Goal: Find specific fact: Find specific fact

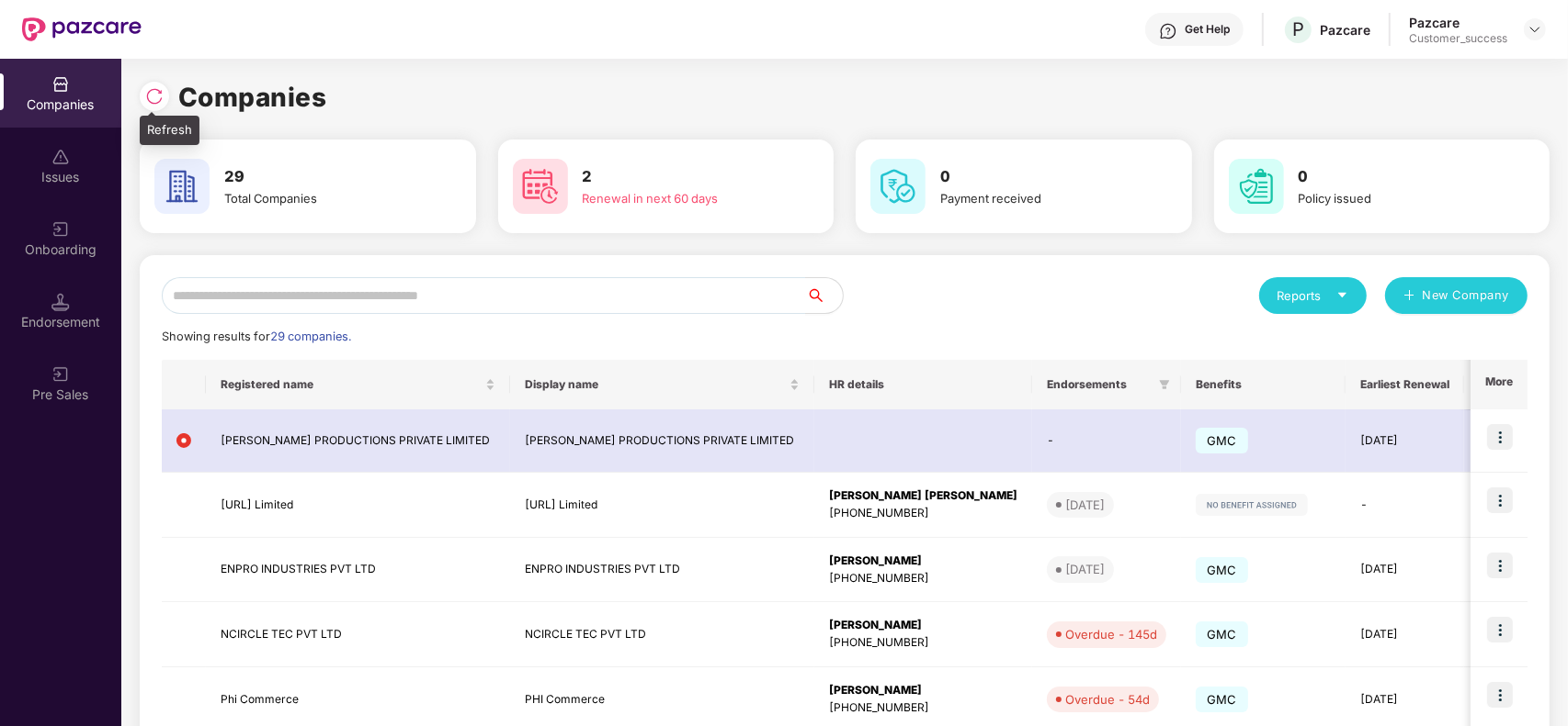
click at [157, 89] on img at bounding box center [154, 97] width 18 height 18
click at [350, 299] on input "text" at bounding box center [483, 296] width 644 height 37
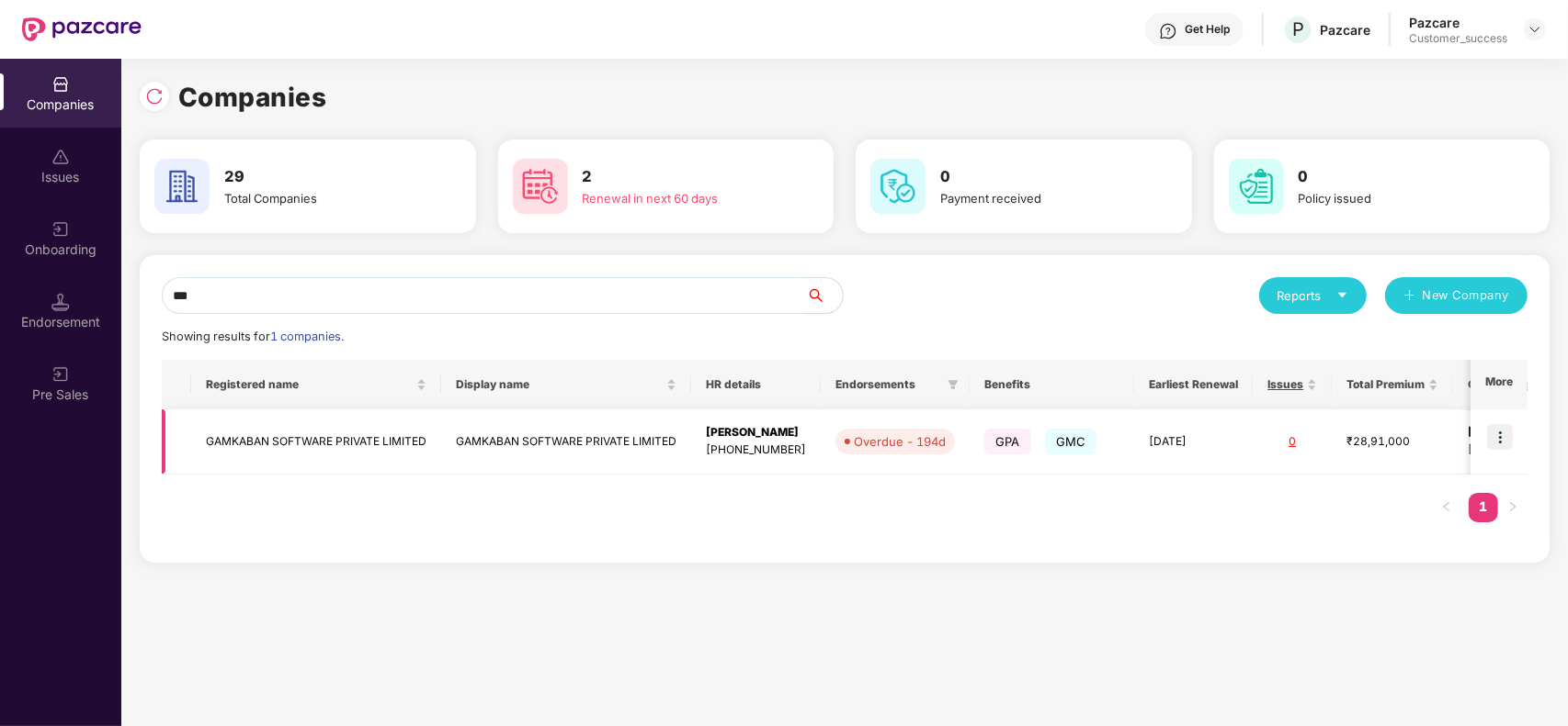
type input "***"
click at [280, 442] on td "GAMKABAN SOFTWARE PRIVATE LIMITED" at bounding box center [315, 442] width 250 height 65
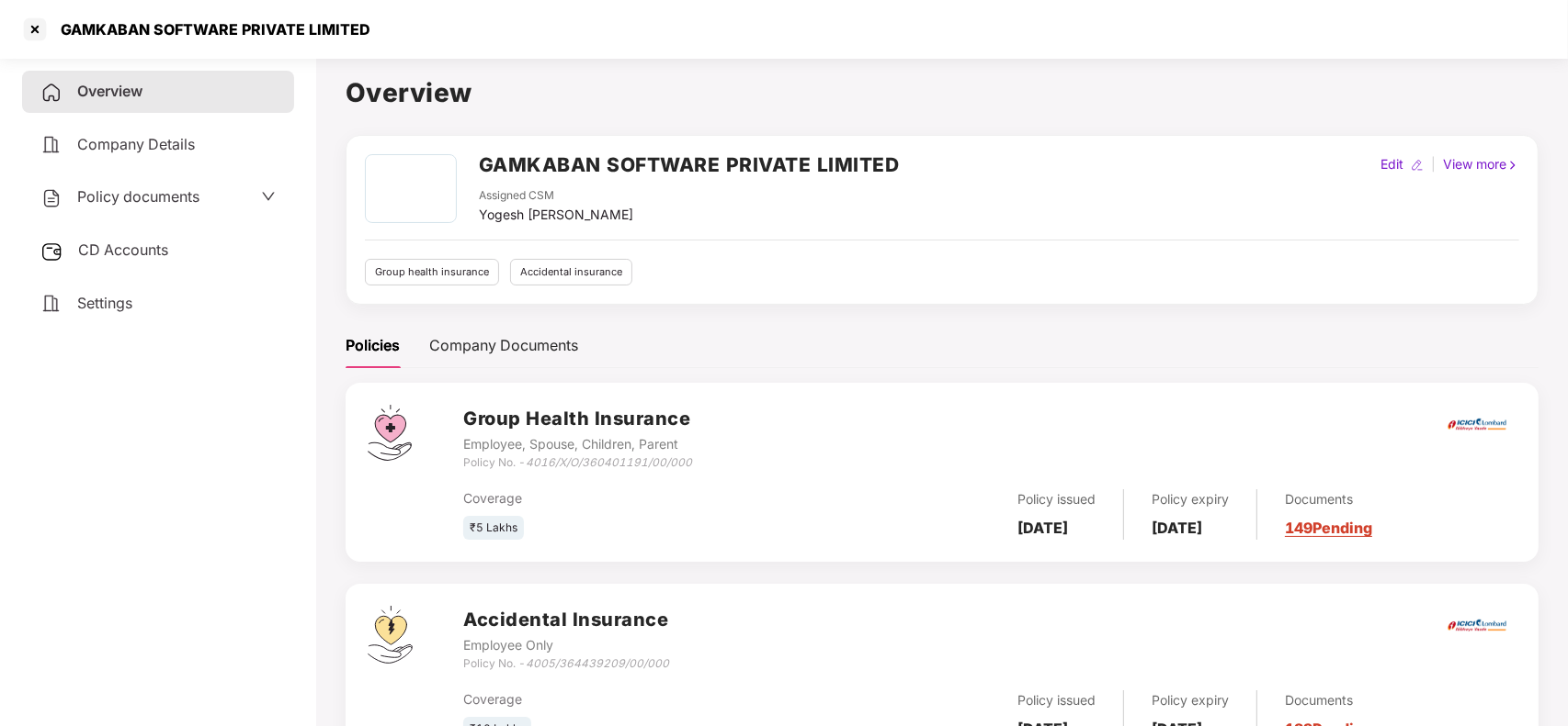
click at [525, 160] on h2 "GAMKABAN SOFTWARE PRIVATE LIMITED" at bounding box center [689, 164] width 421 height 30
copy h2 "GAMKABAN"
drag, startPoint x: 717, startPoint y: 158, endPoint x: 488, endPoint y: 166, distance: 229.1
click at [488, 166] on h2 "GAMKABAN SOFTWARE PRIVATE LIMITED" at bounding box center [689, 164] width 421 height 30
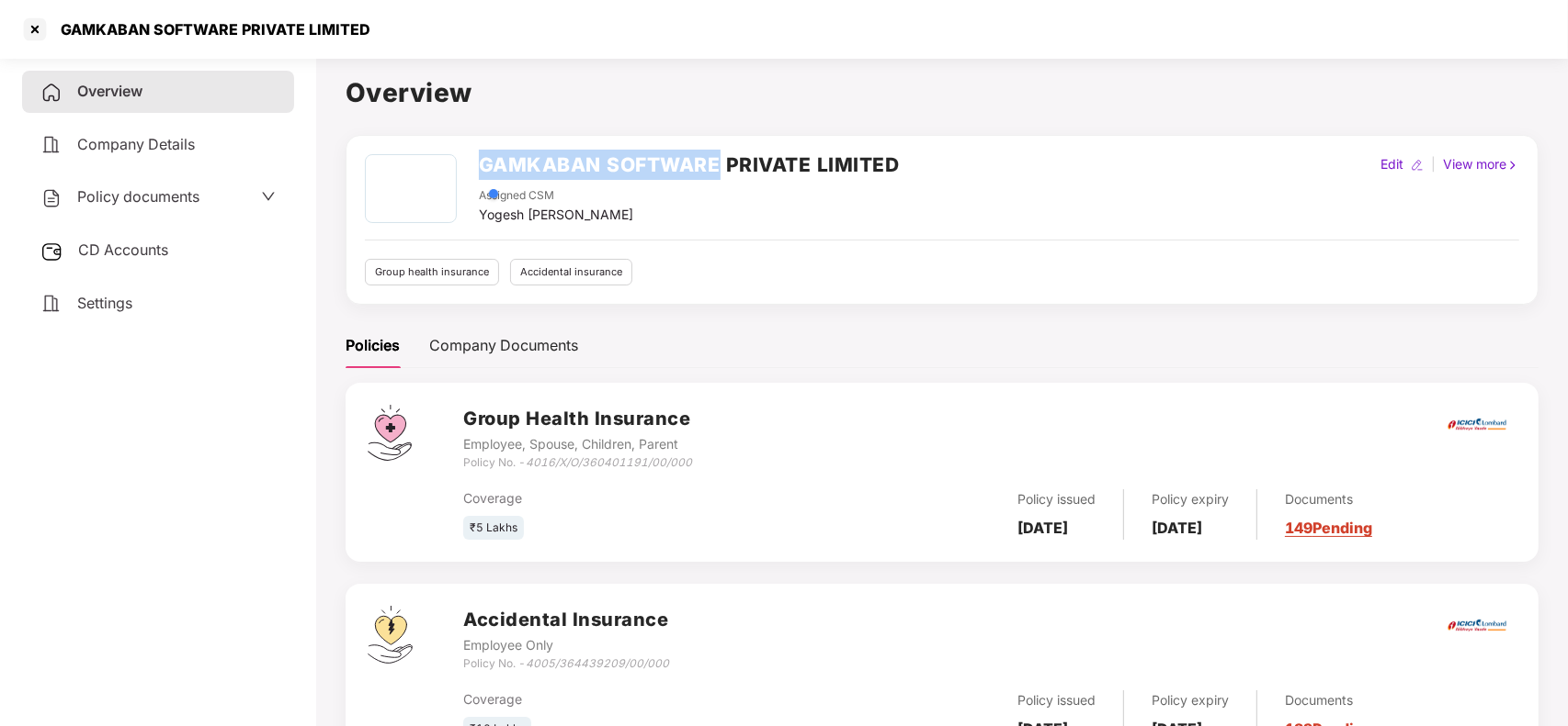
copy h2 "GAMKABAN SOFTWARE"
